Goal: Transaction & Acquisition: Purchase product/service

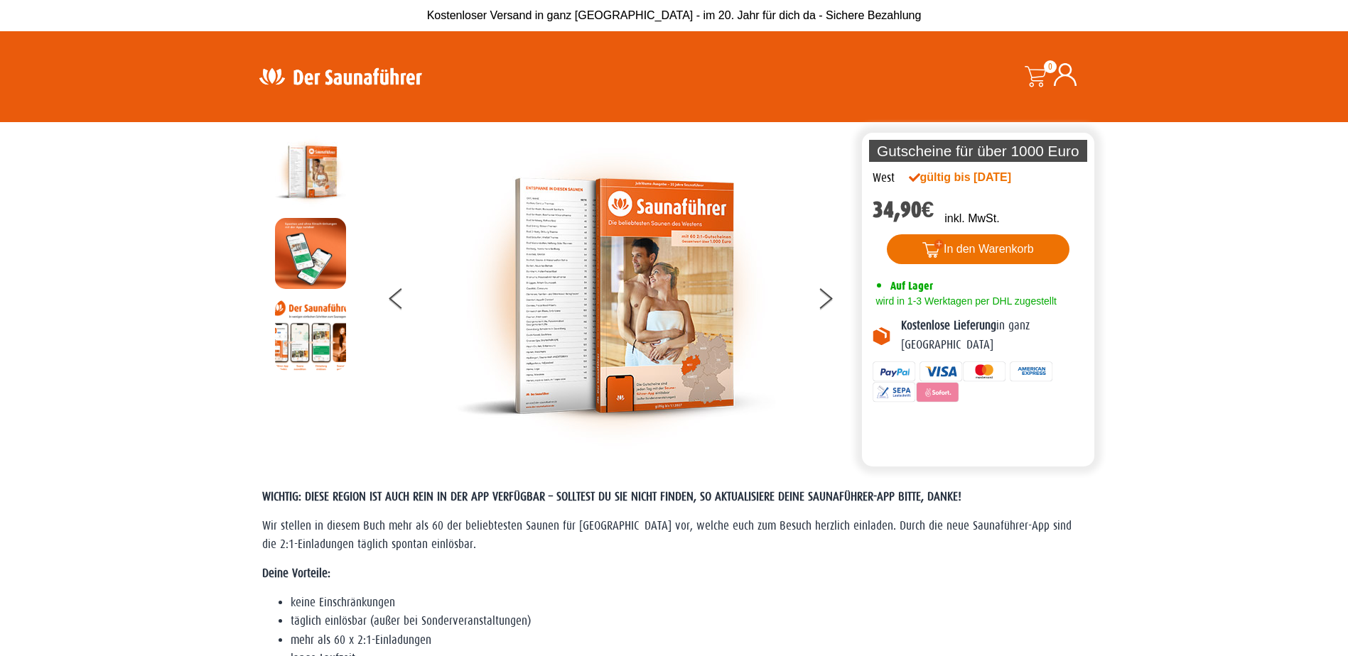
click at [990, 249] on button "In den Warenkorb" at bounding box center [978, 249] width 183 height 30
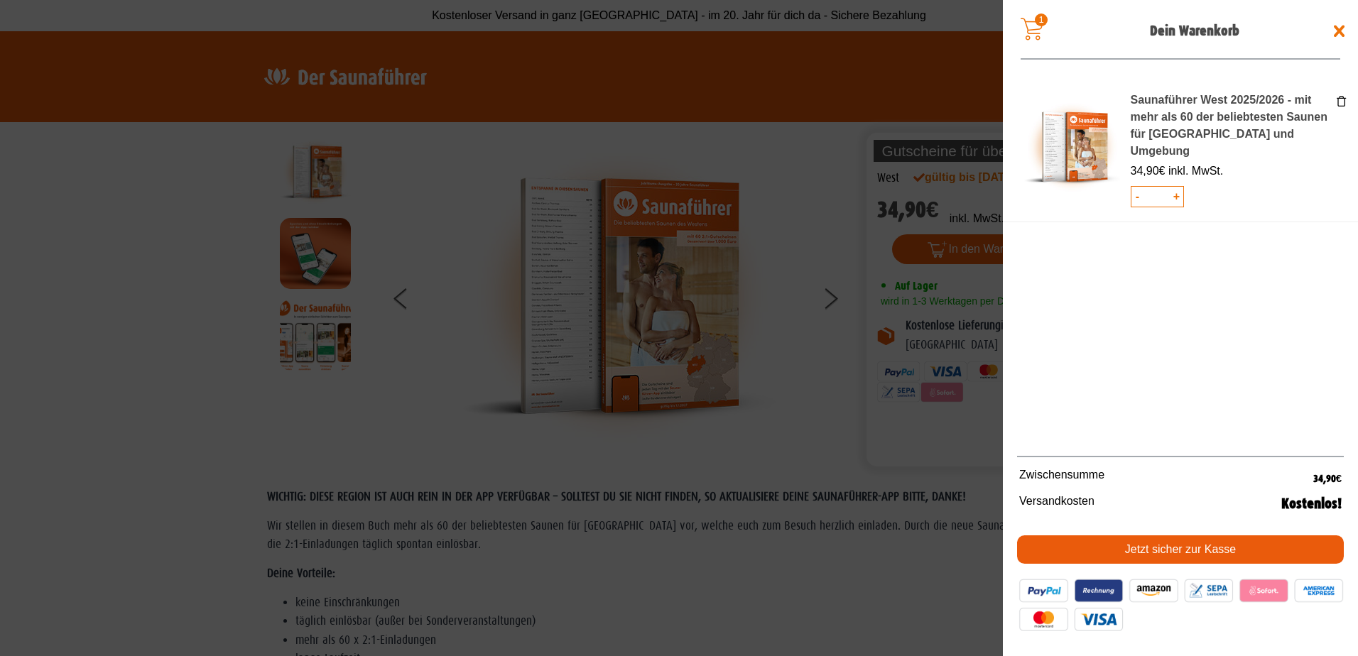
click at [1169, 543] on link "Jetzt sicher zur Kasse" at bounding box center [1180, 550] width 327 height 28
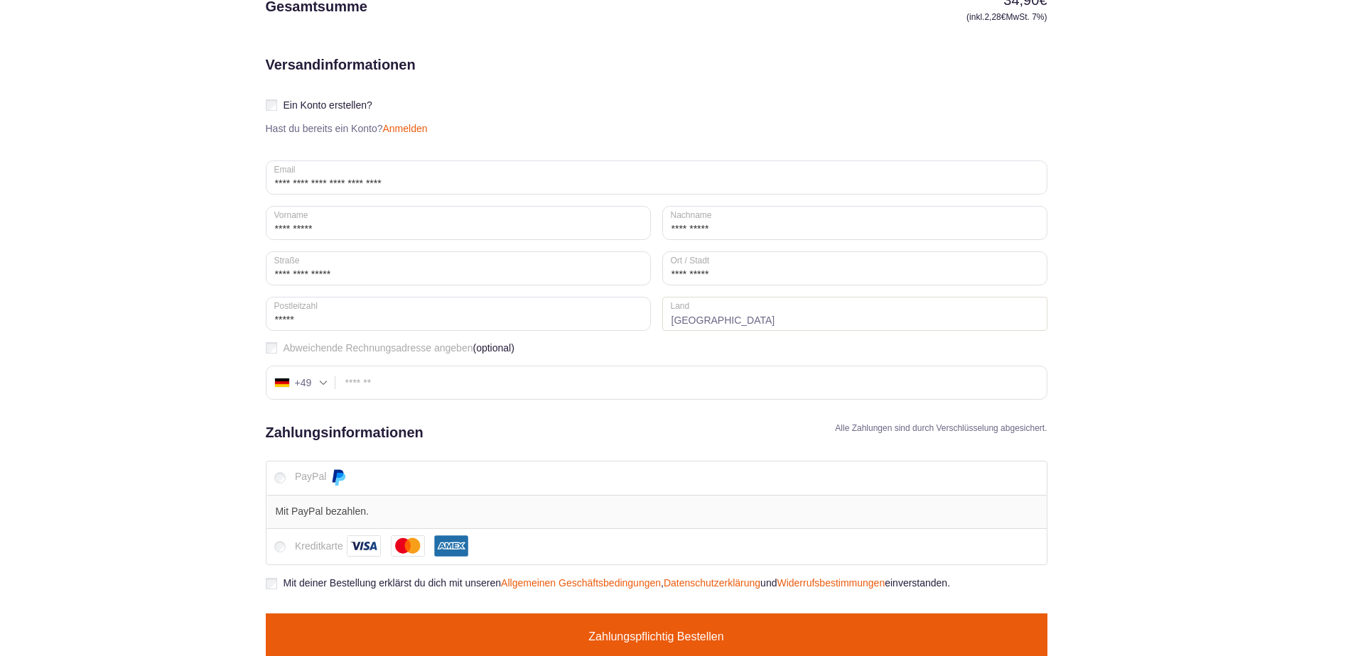
scroll to position [376, 0]
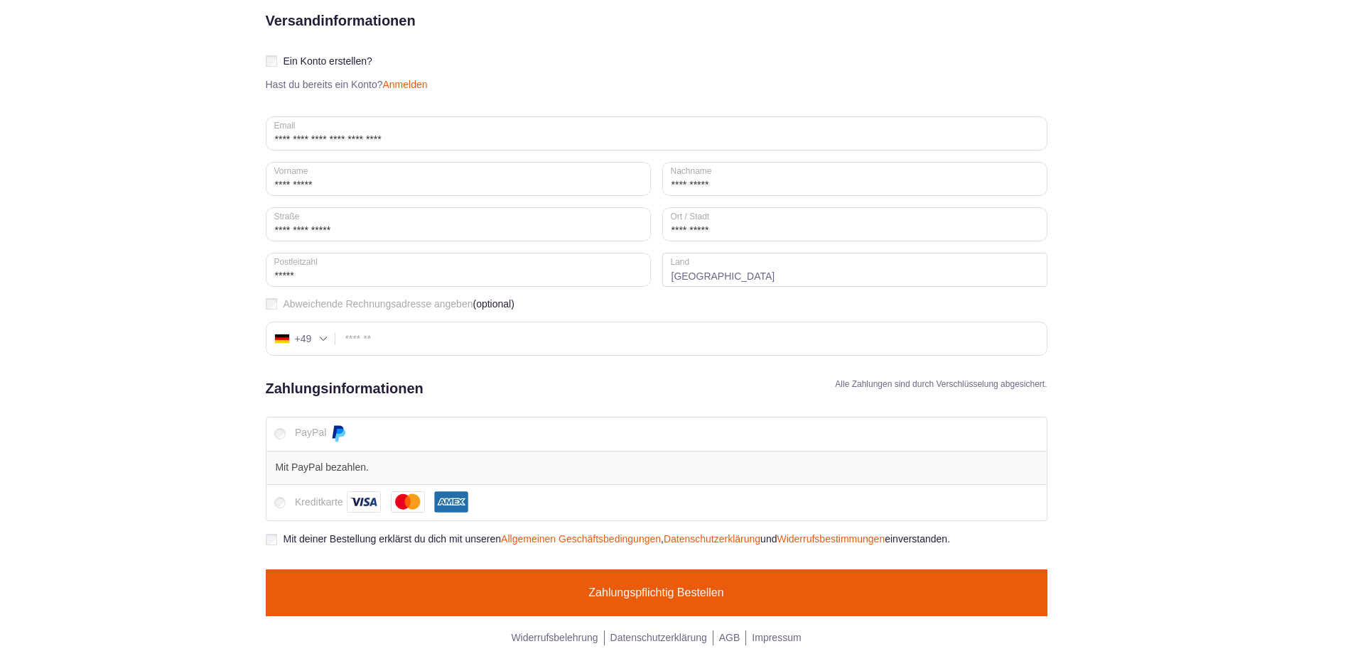
click at [667, 595] on button "Zahlungspflichtig bestellen" at bounding box center [656, 593] width 781 height 47
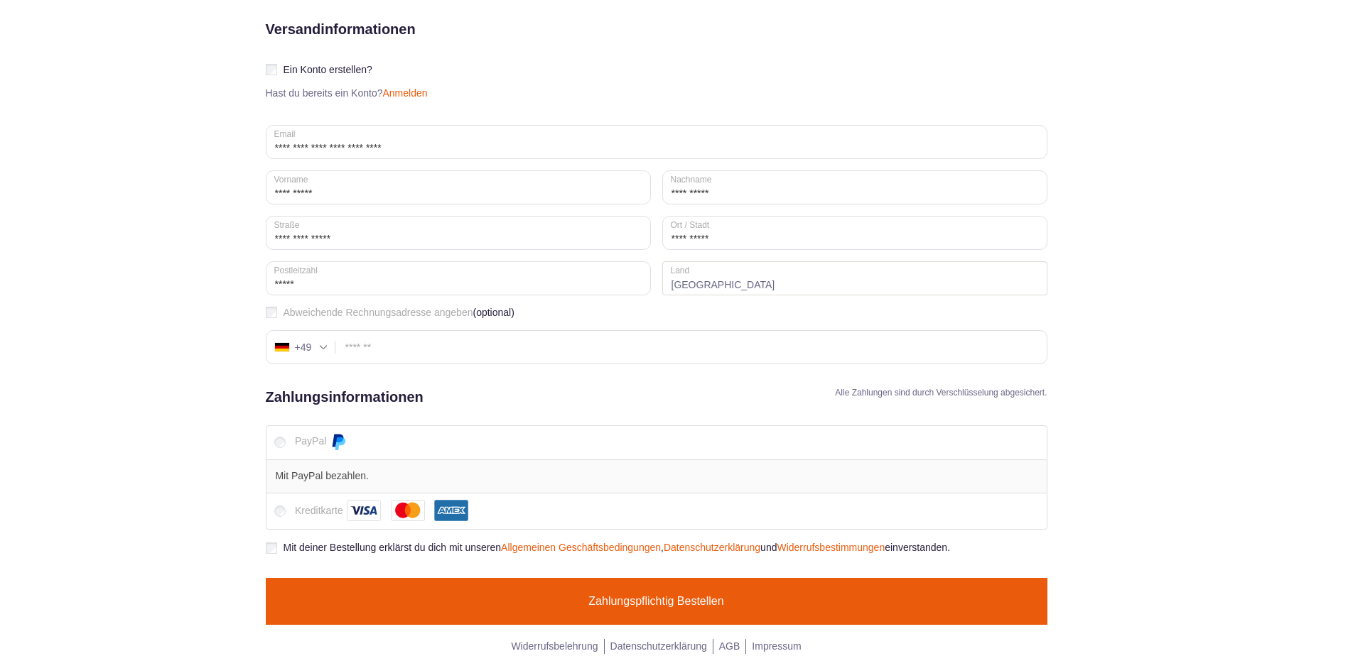
scroll to position [410, 0]
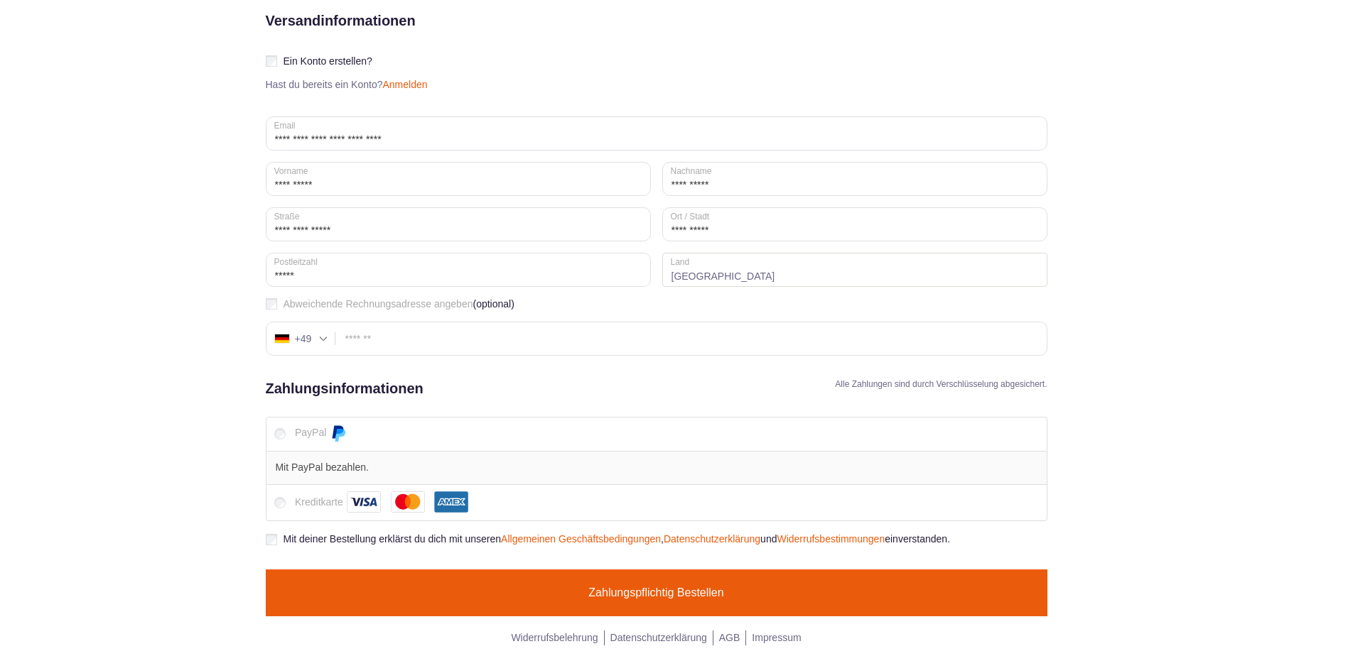
click at [659, 593] on button "Zahlungspflichtig bestellen" at bounding box center [656, 593] width 781 height 47
